Goal: Task Accomplishment & Management: Manage account settings

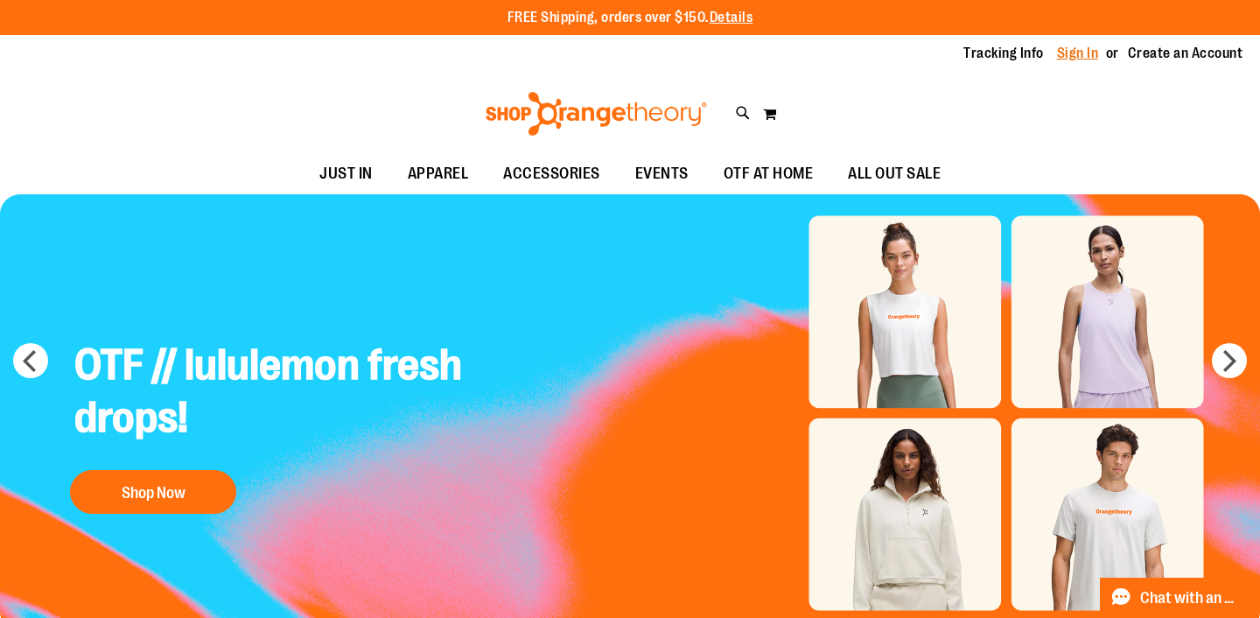
click at [1081, 60] on link "Sign In" at bounding box center [1078, 53] width 42 height 19
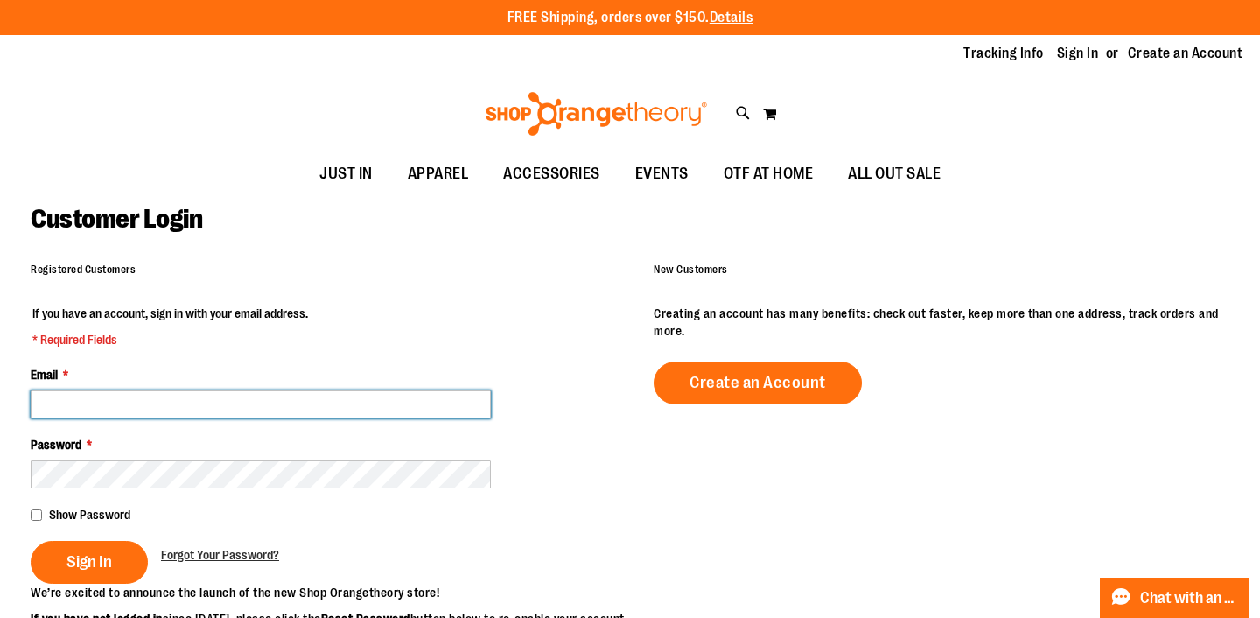
click at [221, 410] on input "Email *" at bounding box center [261, 404] width 460 height 28
type input "**********"
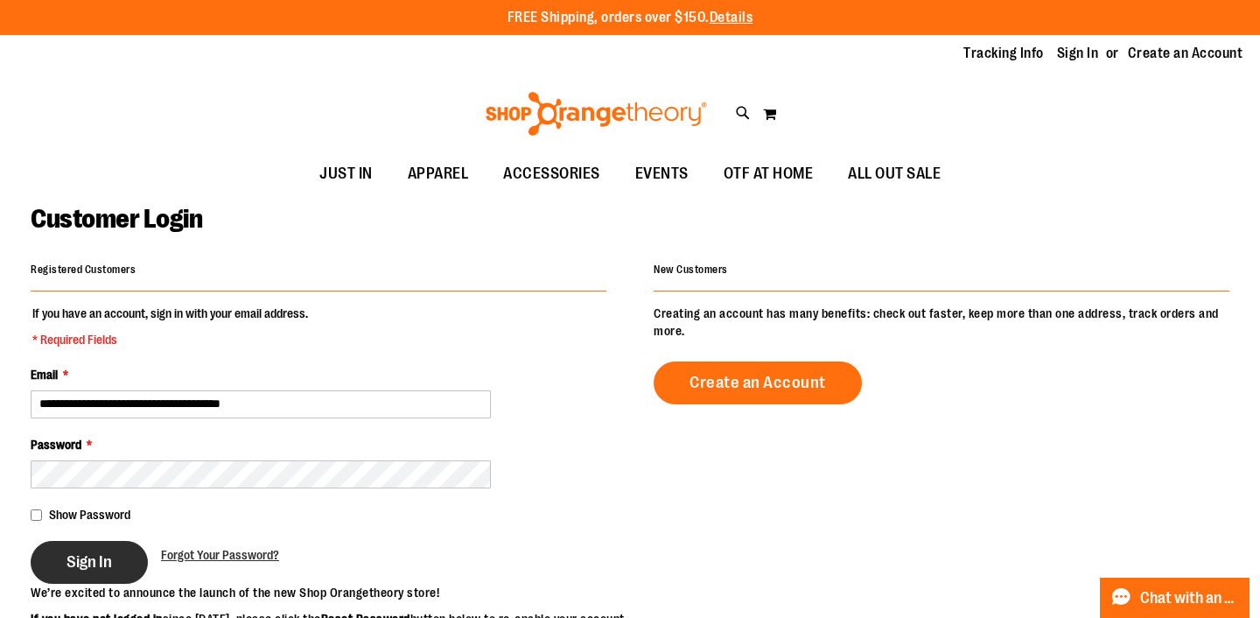
click at [86, 546] on button "Sign In" at bounding box center [89, 562] width 117 height 43
